Goal: Information Seeking & Learning: Learn about a topic

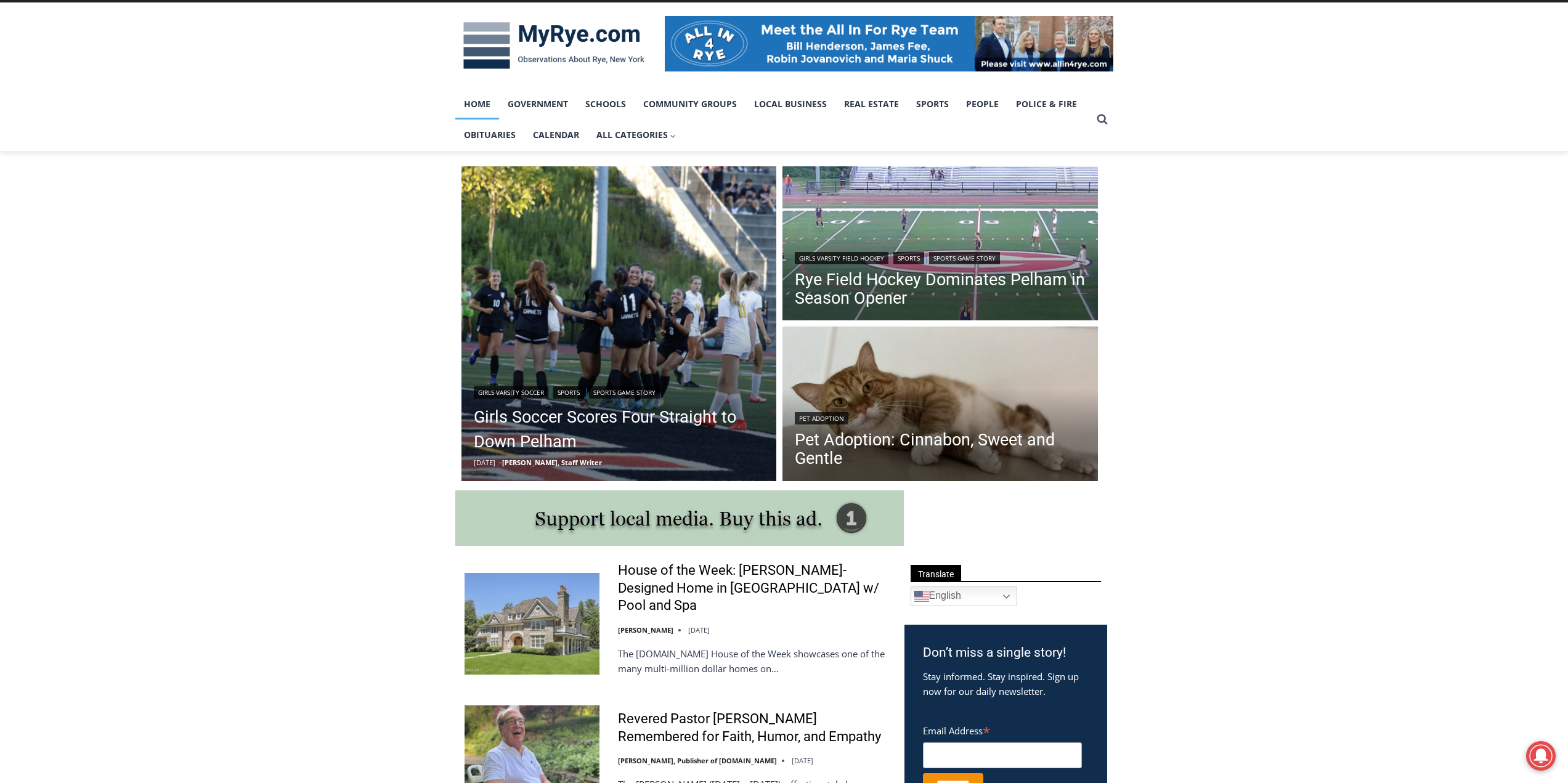
scroll to position [185, 0]
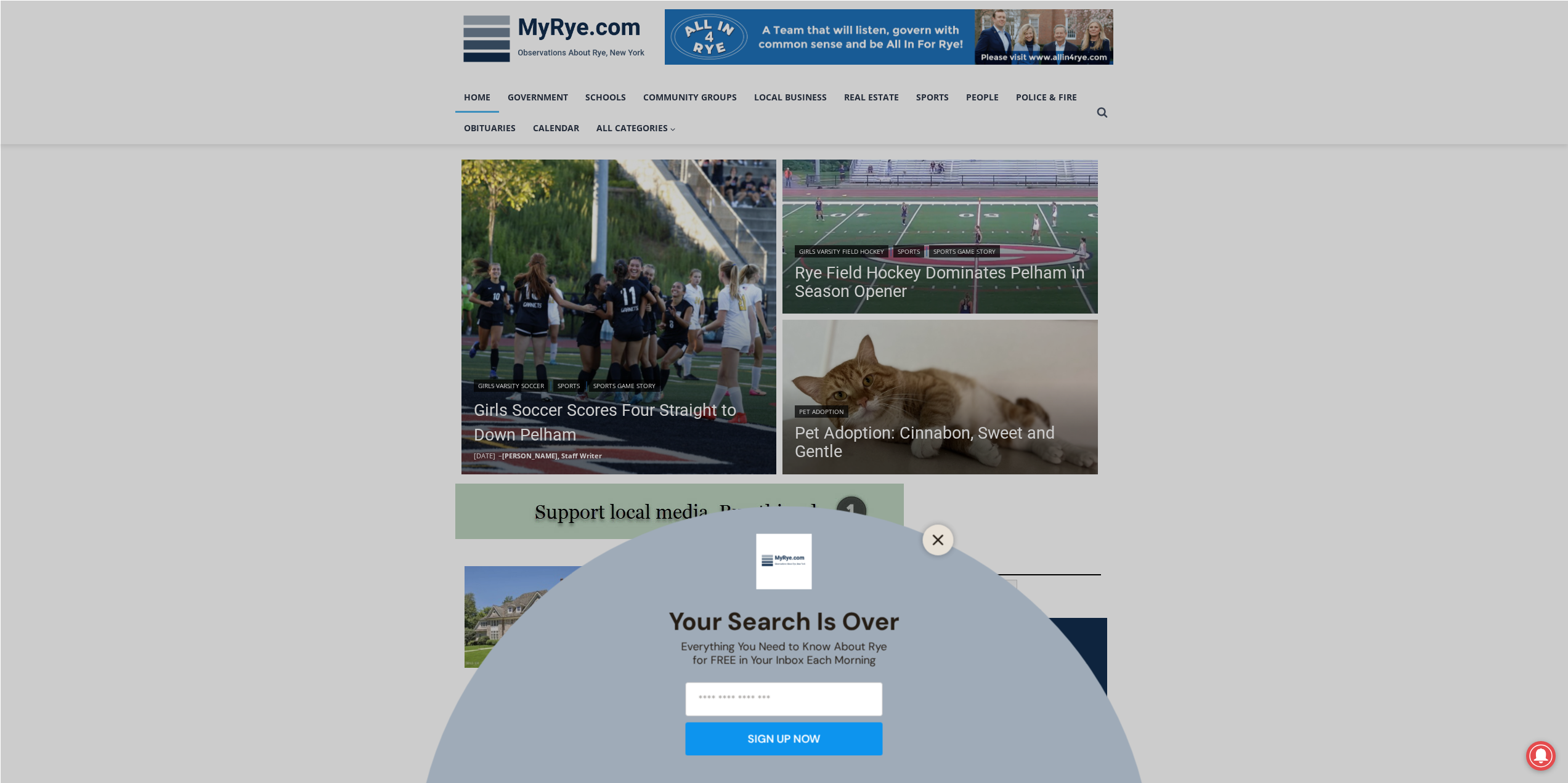
click at [935, 541] on icon "Close" at bounding box center [938, 540] width 11 height 11
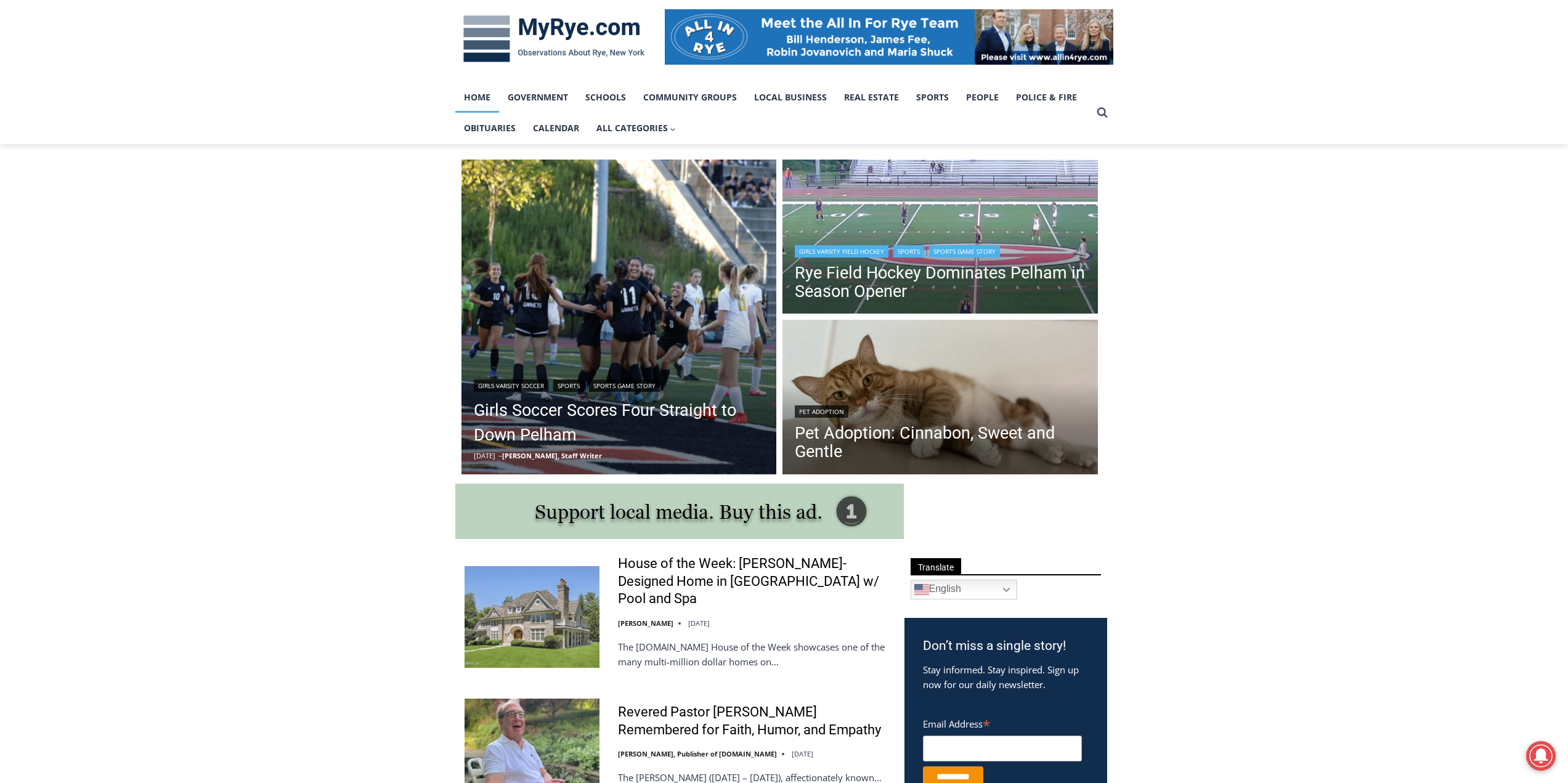
click at [941, 247] on div "Girls Varsity Field Hockey | Sports | Sports Game Story" at bounding box center [940, 250] width 291 height 15
click at [956, 224] on img "Read More Rye Field Hockey Dominates Pelham in Season Opener" at bounding box center [940, 239] width 315 height 158
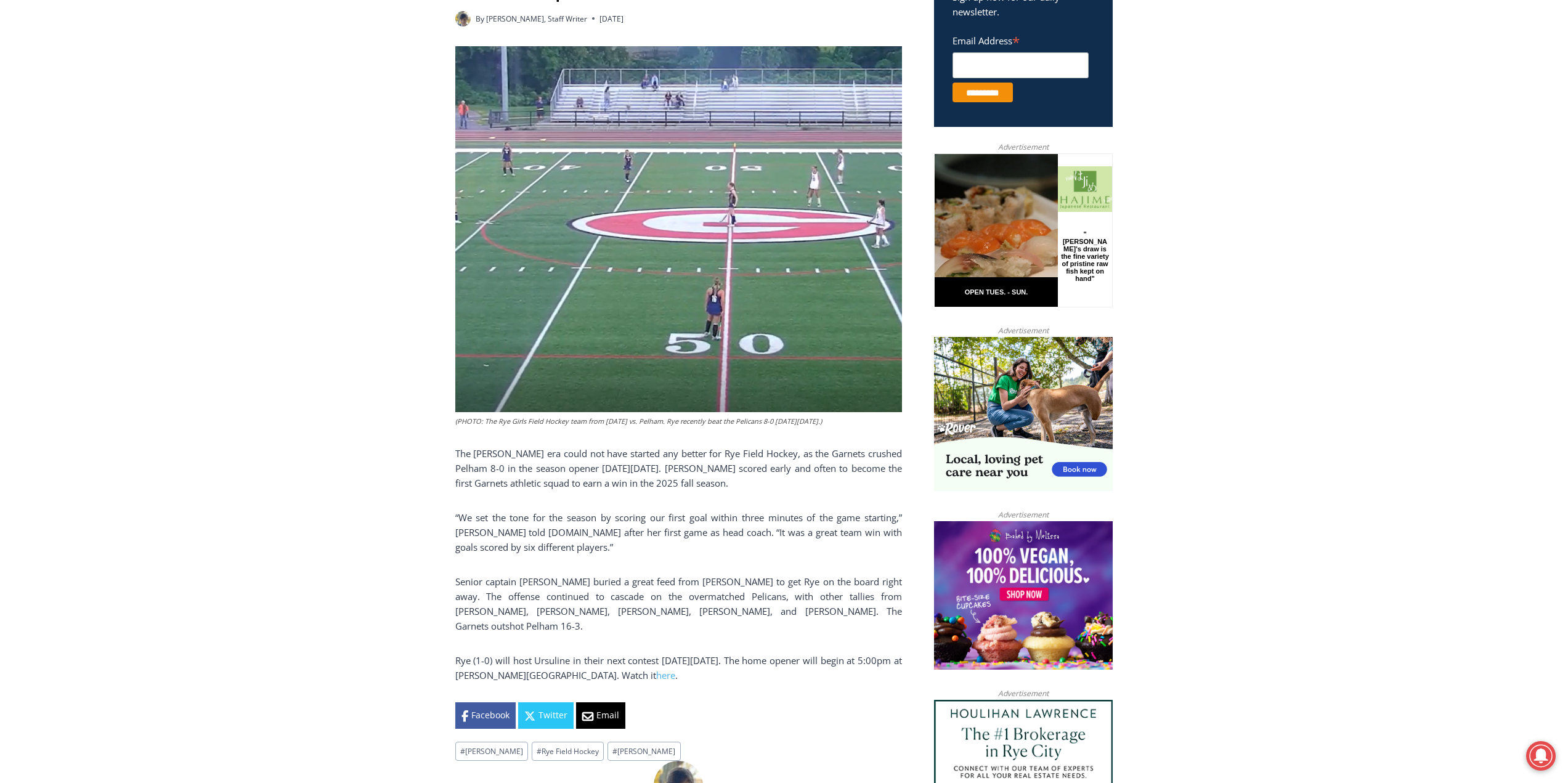
scroll to position [493, 0]
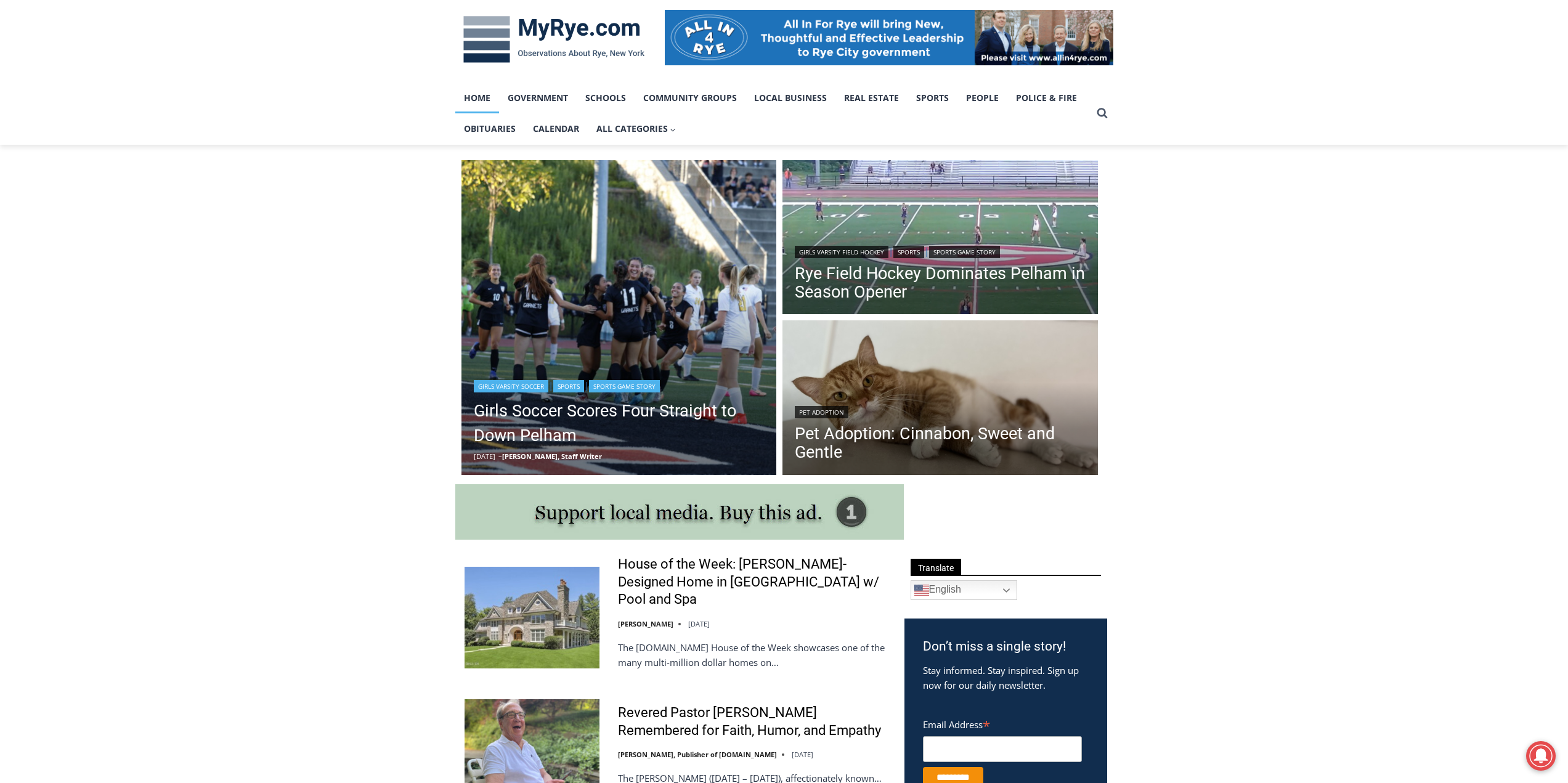
click at [506, 218] on img "Read More Girls Soccer Scores Four Straight to Down Pelham" at bounding box center [619, 318] width 315 height 315
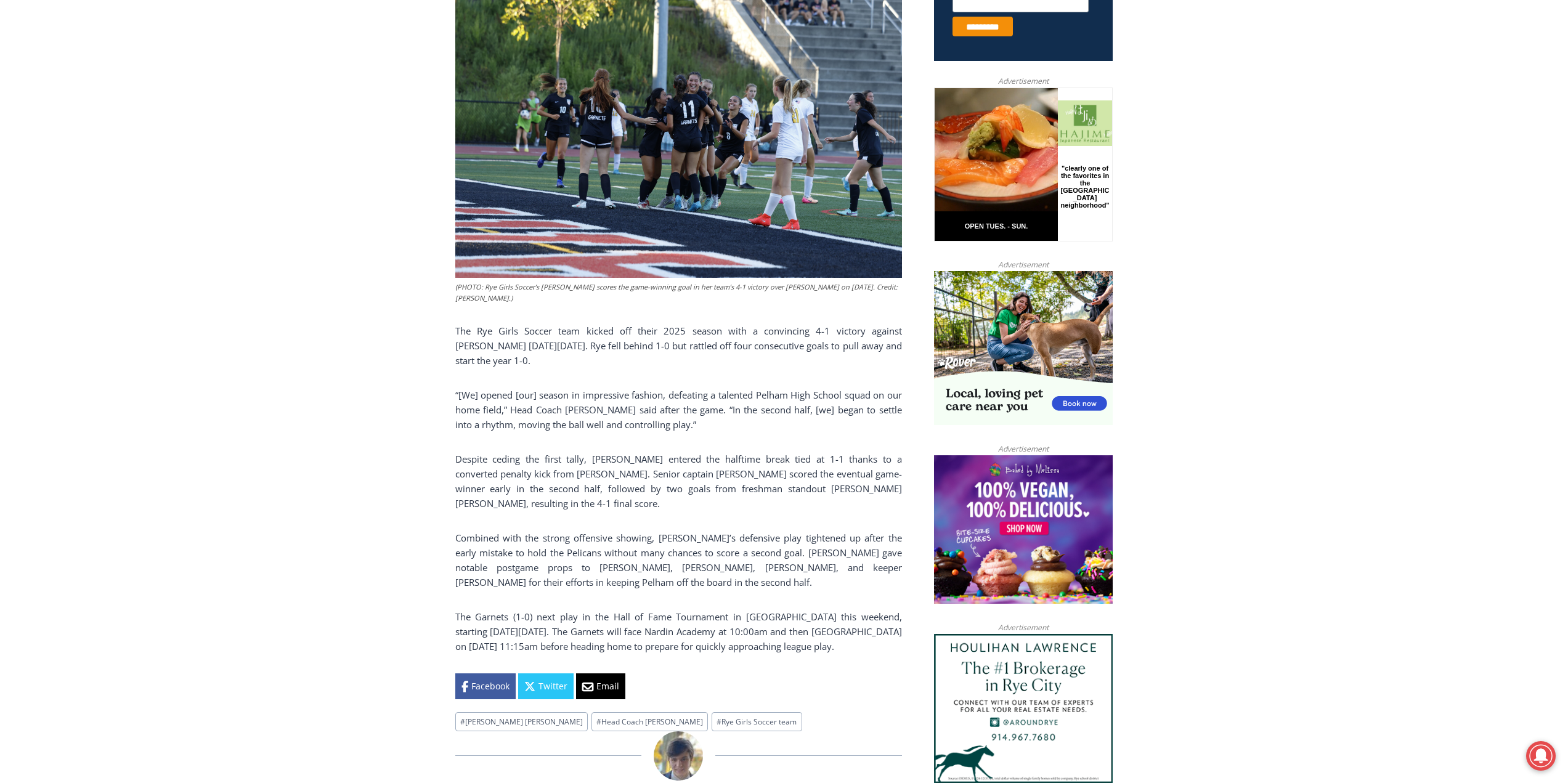
scroll to position [493, 0]
